Goal: Register for event/course

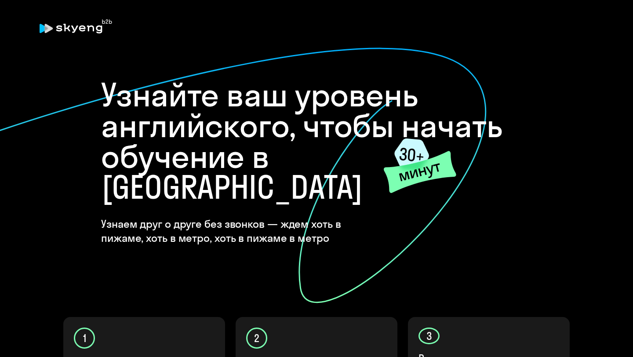
scroll to position [278, 0]
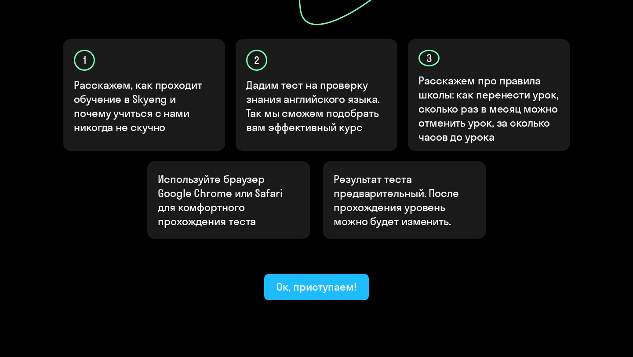
click at [286, 274] on button "Ок, приступаем!" at bounding box center [316, 287] width 105 height 26
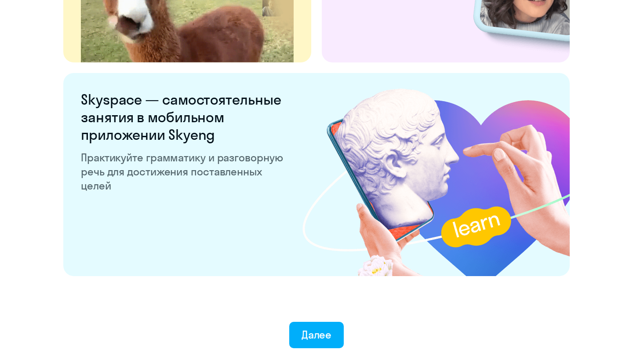
scroll to position [1680, 0]
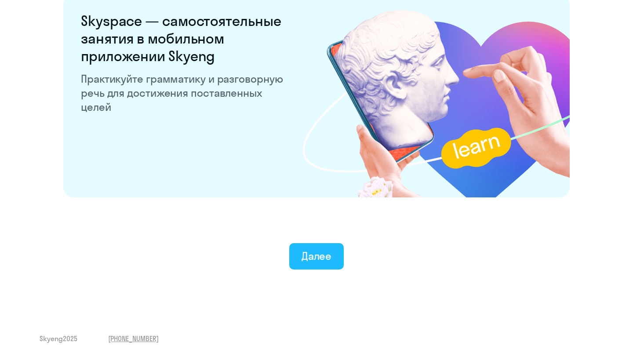
click at [304, 247] on button "Далее" at bounding box center [316, 256] width 55 height 26
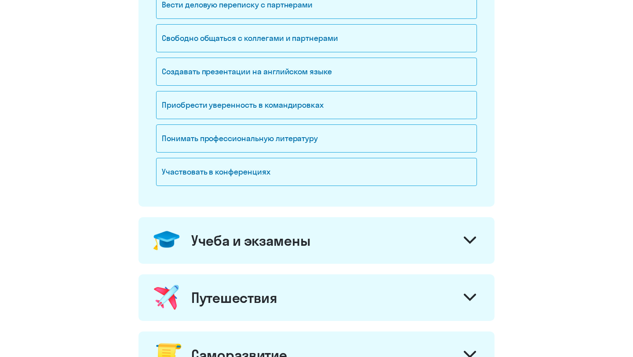
scroll to position [402, 0]
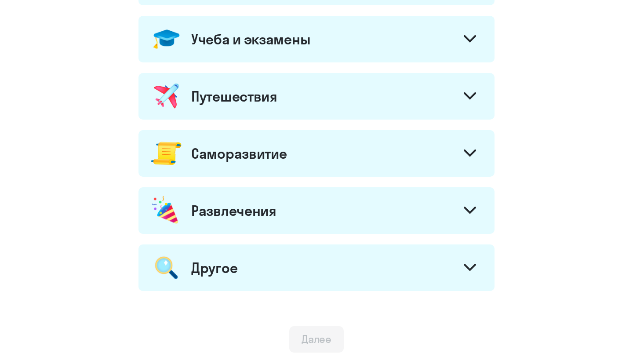
click at [421, 98] on div "Путешествия" at bounding box center [316, 96] width 356 height 47
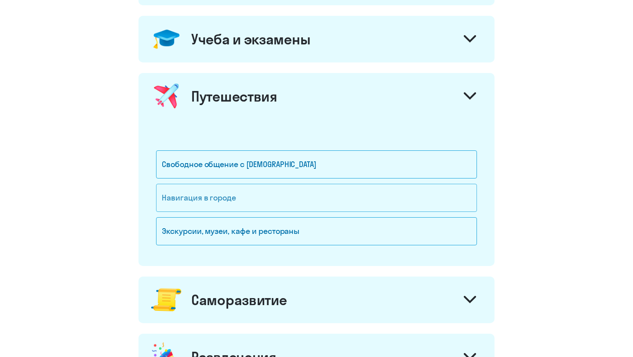
click at [214, 200] on div "Навигация в городе" at bounding box center [316, 198] width 321 height 28
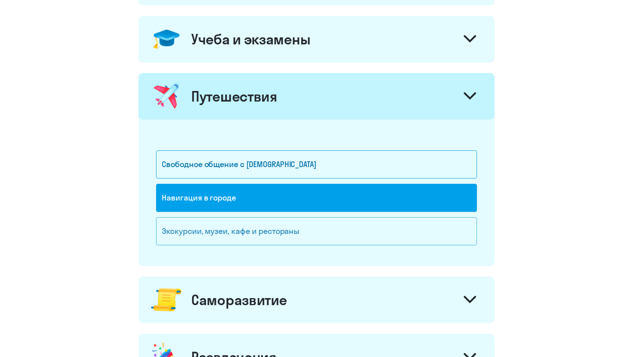
click at [216, 232] on div "Экскурсии, музеи, кафе и рестораны" at bounding box center [316, 231] width 321 height 28
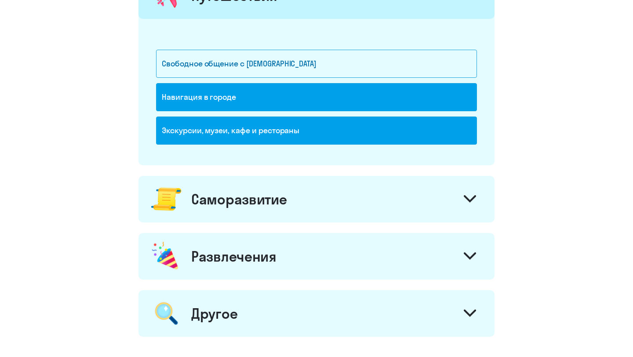
click at [392, 216] on div "Саморазвитие" at bounding box center [316, 199] width 356 height 47
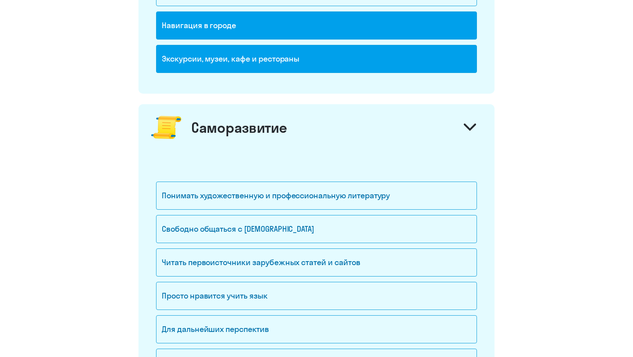
scroll to position [665, 0]
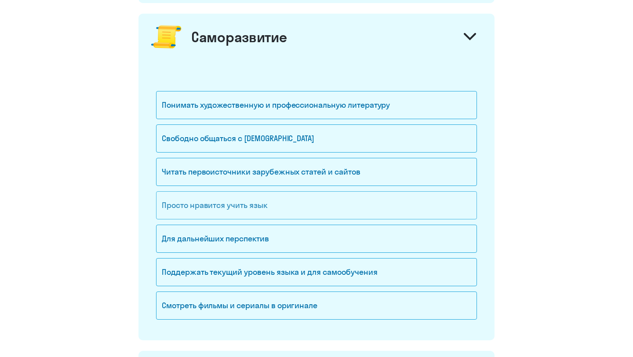
click at [230, 212] on div "Просто нравится учить язык" at bounding box center [316, 205] width 321 height 28
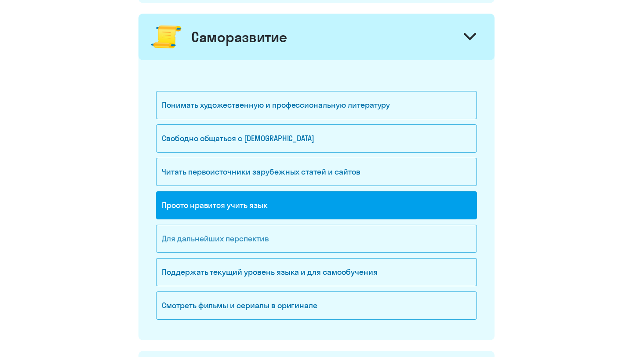
click at [232, 242] on div "Для дальнейших перспектив" at bounding box center [316, 239] width 321 height 28
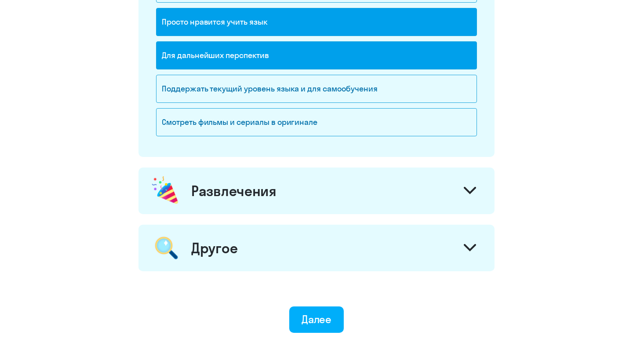
scroll to position [908, 0]
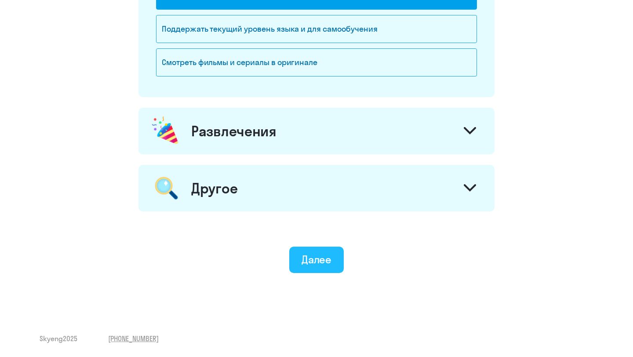
click at [312, 253] on div "Далее" at bounding box center [316, 259] width 30 height 14
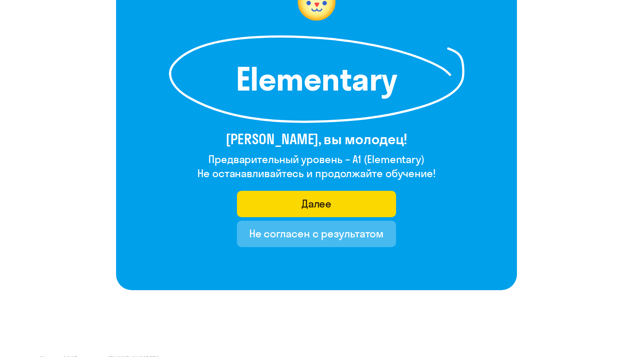
scroll to position [124, 0]
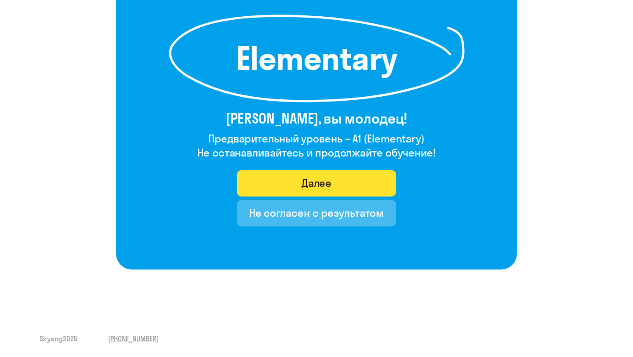
click at [328, 182] on div "Далее" at bounding box center [316, 183] width 30 height 14
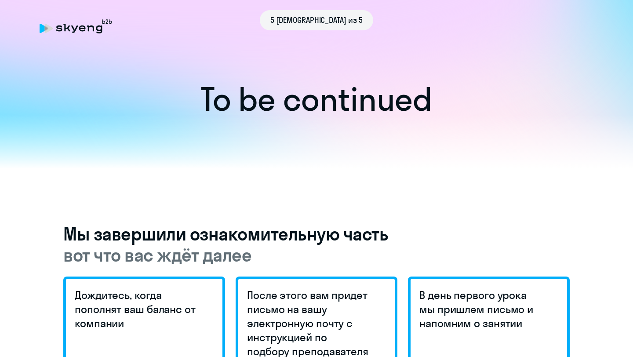
click at [71, 29] on div "5 [DEMOGRAPHIC_DATA] из 5" at bounding box center [317, 20] width 554 height 20
